Goal: Find specific page/section: Find specific page/section

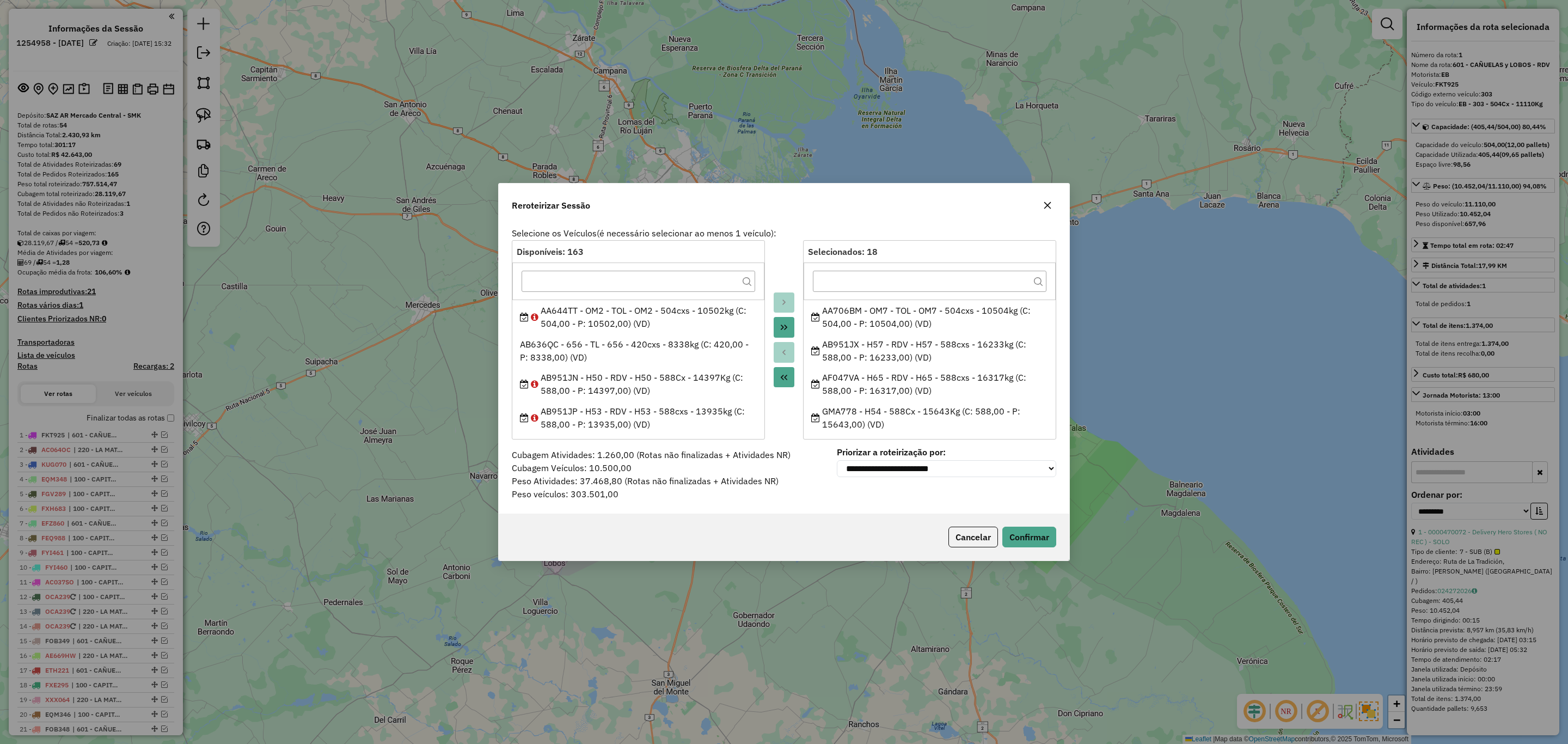
select select "**********"
select select "*"
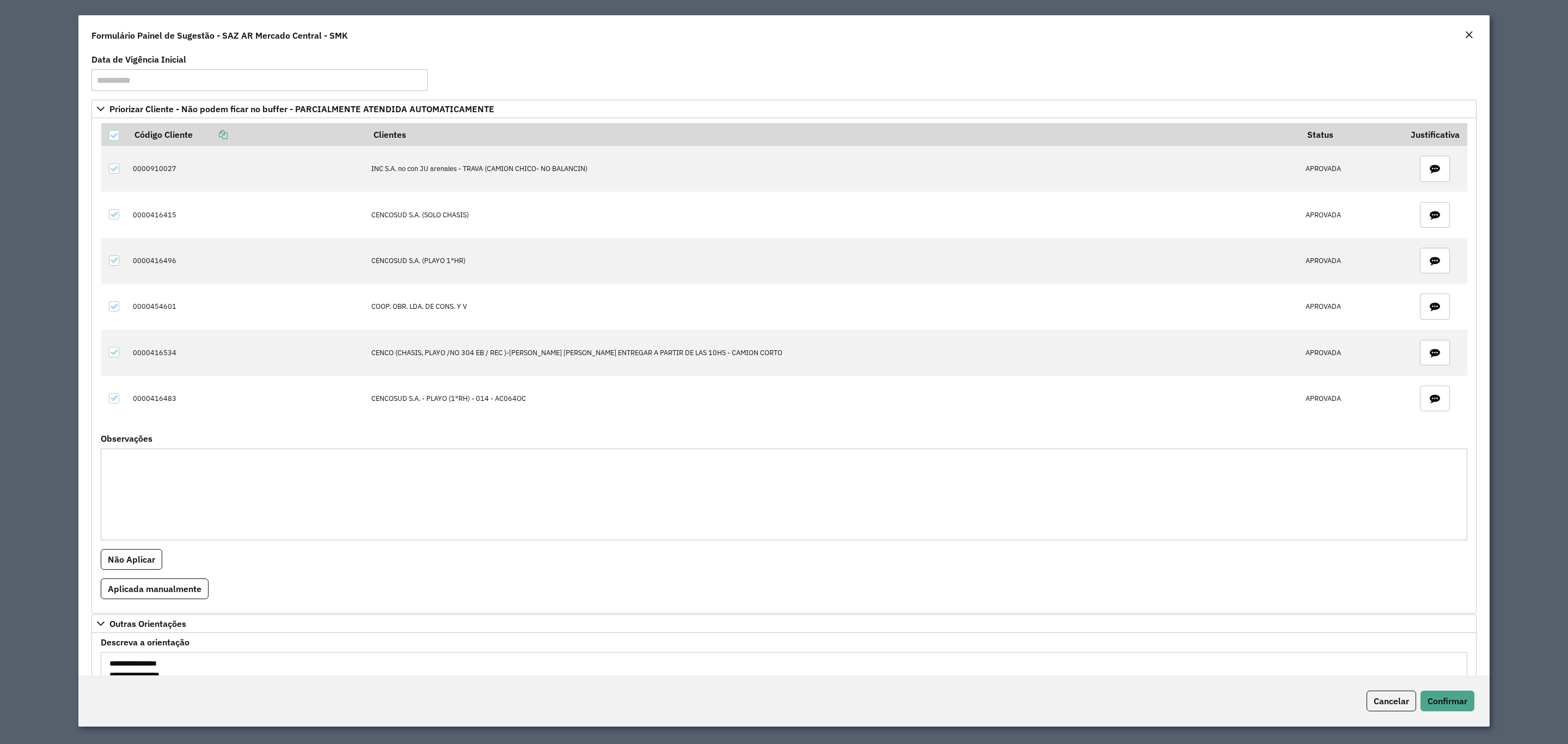
scroll to position [103, 0]
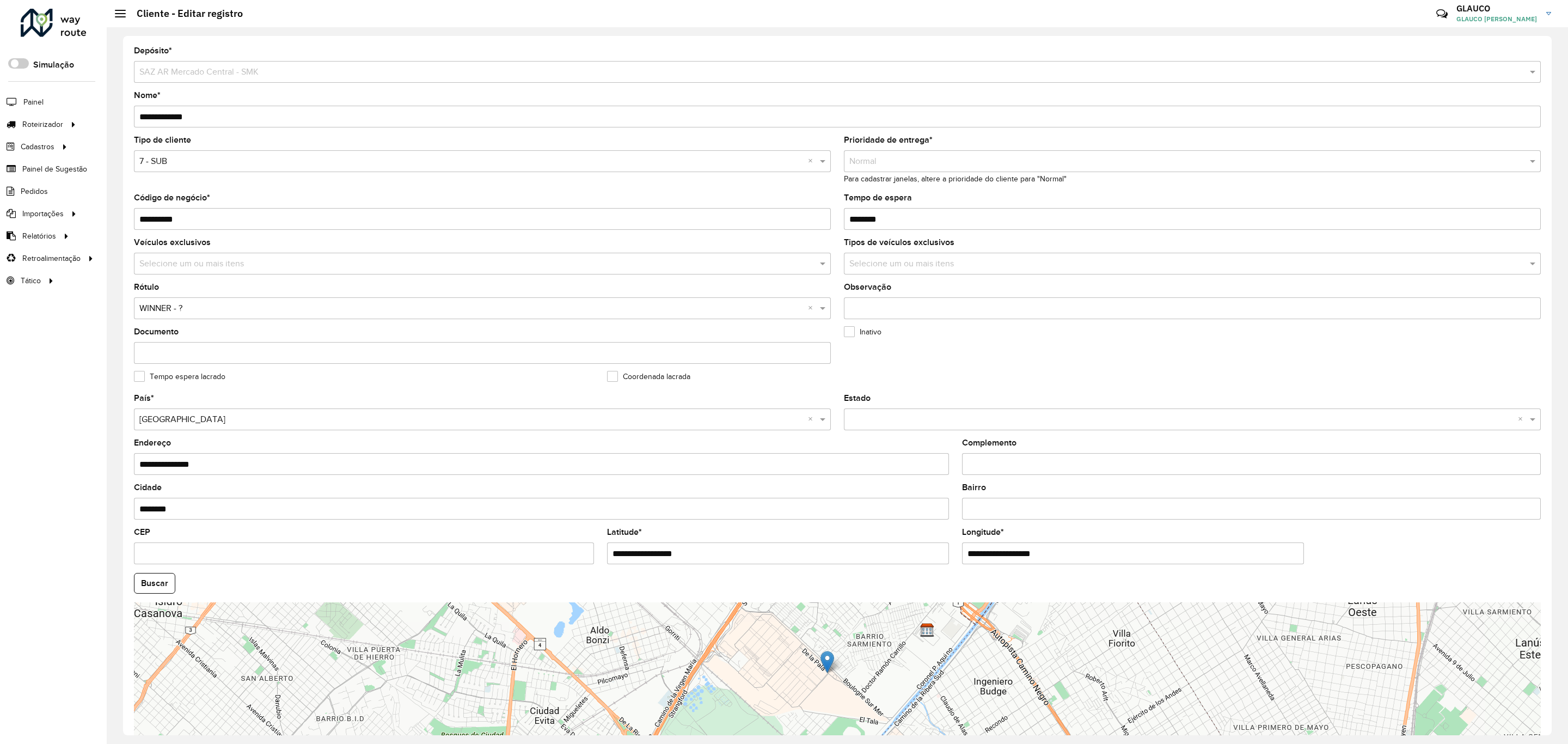
scroll to position [83, 0]
